Goal: Task Accomplishment & Management: Complete application form

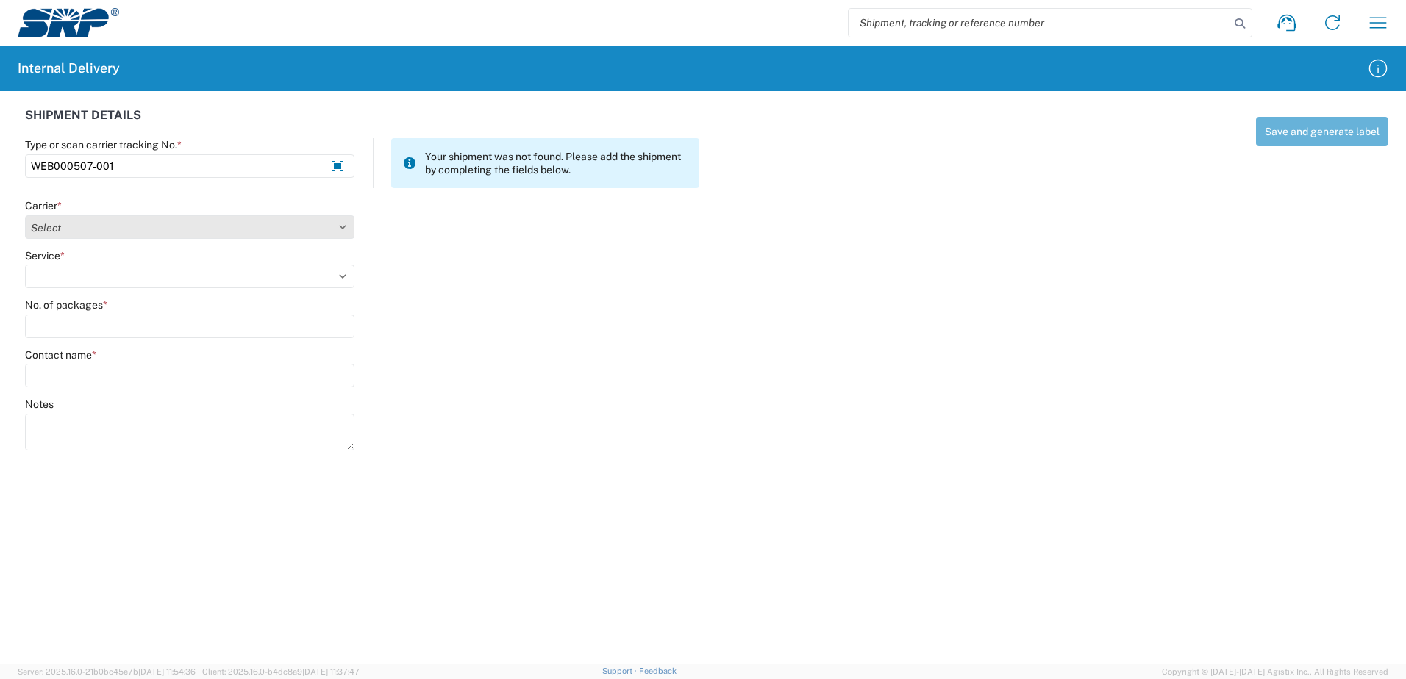
type input "WEB000507-001"
click at [343, 229] on select "Select Amazon Logistics ATI Trucking BC Dimerco Logistics Empire Southwest FedE…" at bounding box center [189, 227] width 329 height 24
select select "18714"
click at [25, 215] on select "Select Amazon Logistics ATI Trucking BC Dimerco Logistics Empire Southwest FedE…" at bounding box center [189, 227] width 329 height 24
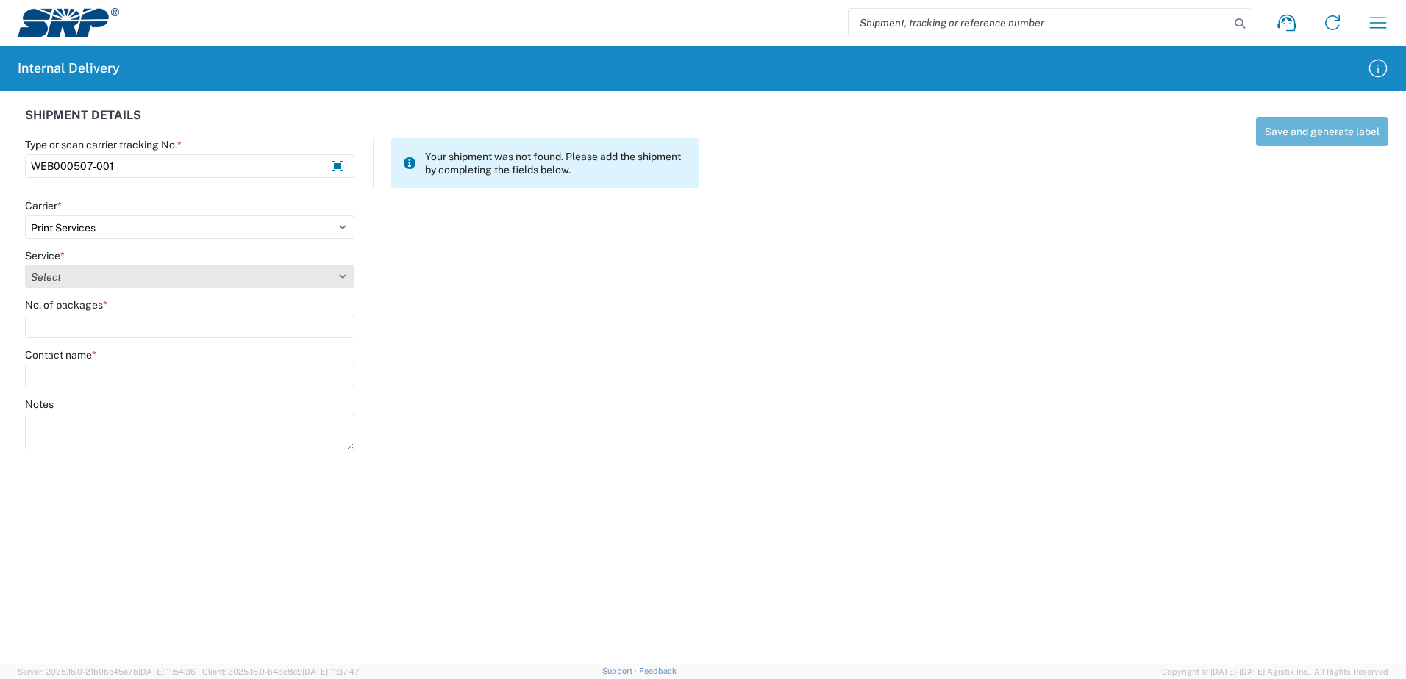
click at [342, 276] on select "Select Ground Inter-office" at bounding box center [189, 277] width 329 height 24
select select "35764"
click at [25, 265] on select "Select Ground Inter-office" at bounding box center [189, 277] width 329 height 24
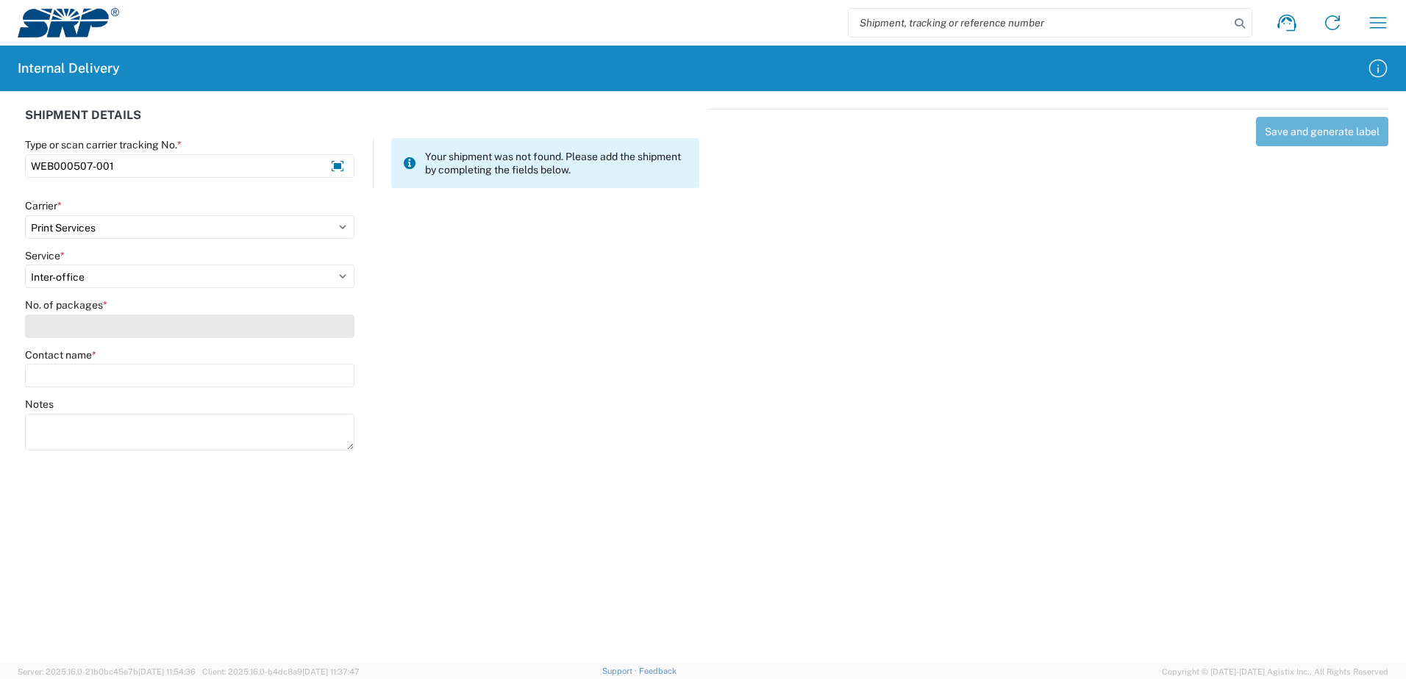
click at [336, 332] on input "No. of packages *" at bounding box center [189, 327] width 329 height 24
type input "1"
click at [316, 380] on input "Contact name *" at bounding box center [189, 376] width 329 height 24
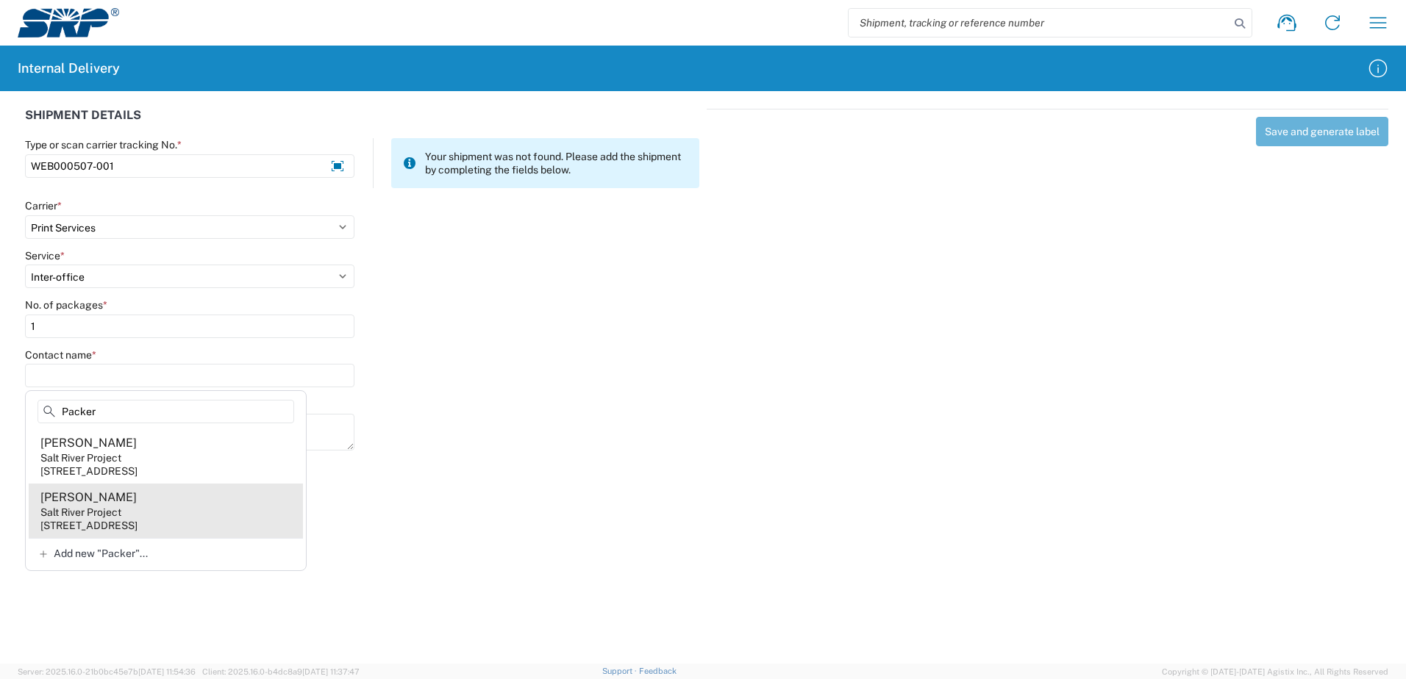
type input "Packer"
click at [128, 505] on agx-address-suggestion-item "[PERSON_NAME] Salt River Project [STREET_ADDRESS]" at bounding box center [166, 511] width 274 height 54
type input "[PERSON_NAME]"
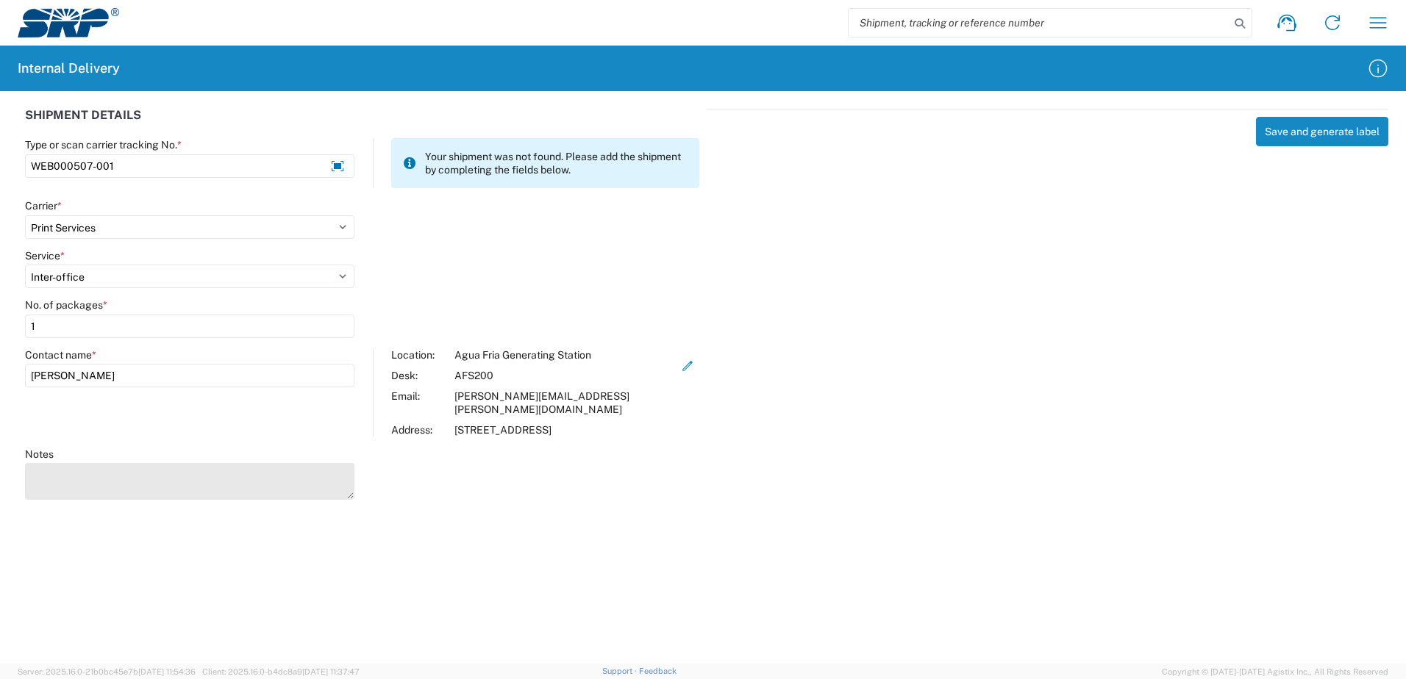
click at [132, 491] on textarea "Notes" at bounding box center [189, 481] width 329 height 37
type textarea "Business Cards"
click at [1141, 340] on div "Save and generate label" at bounding box center [1048, 302] width 682 height 387
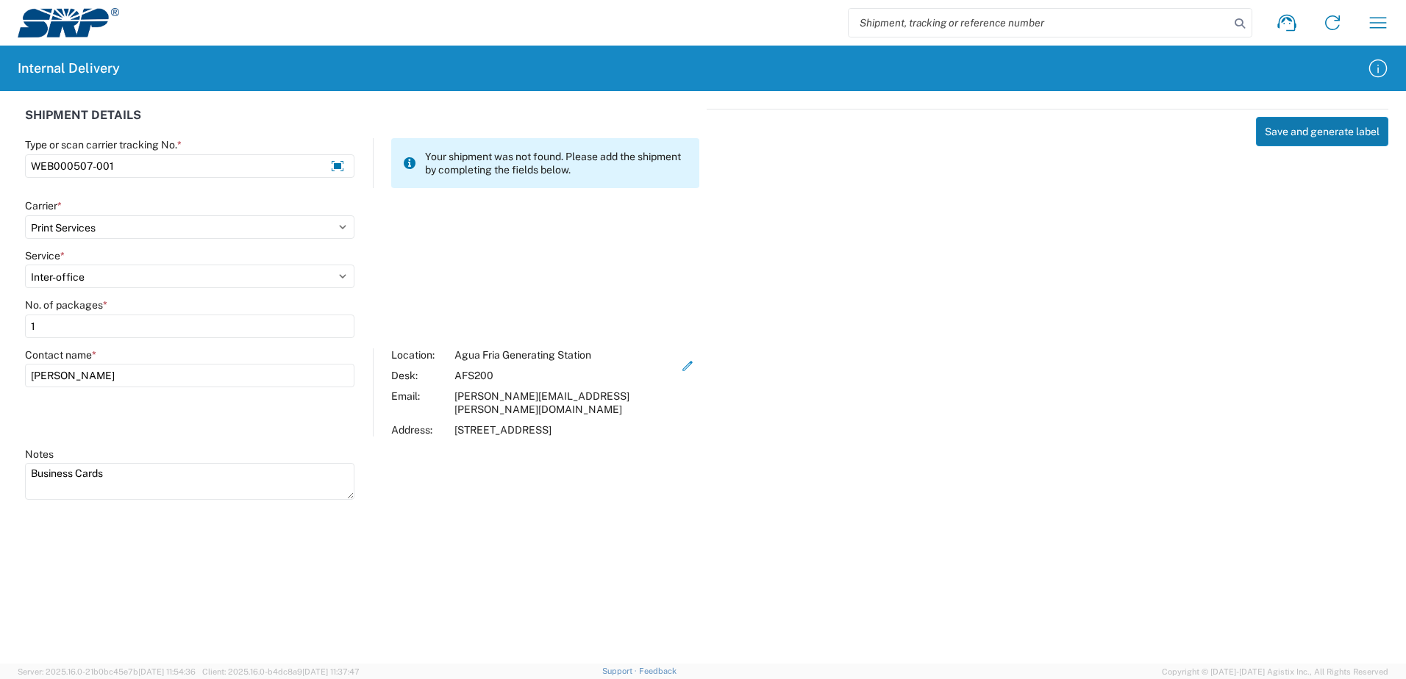
click at [1301, 124] on button "Save and generate label" at bounding box center [1322, 131] width 132 height 29
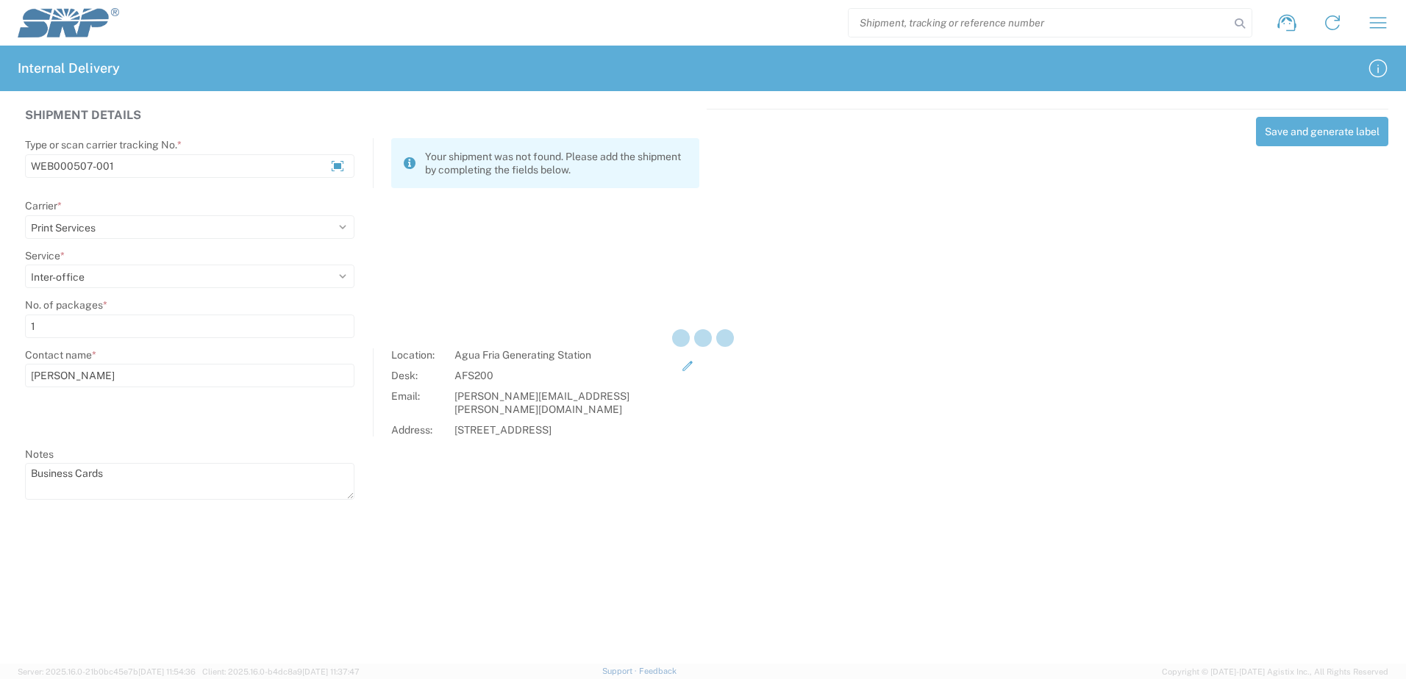
select select
